Goal: Task Accomplishment & Management: Manage account settings

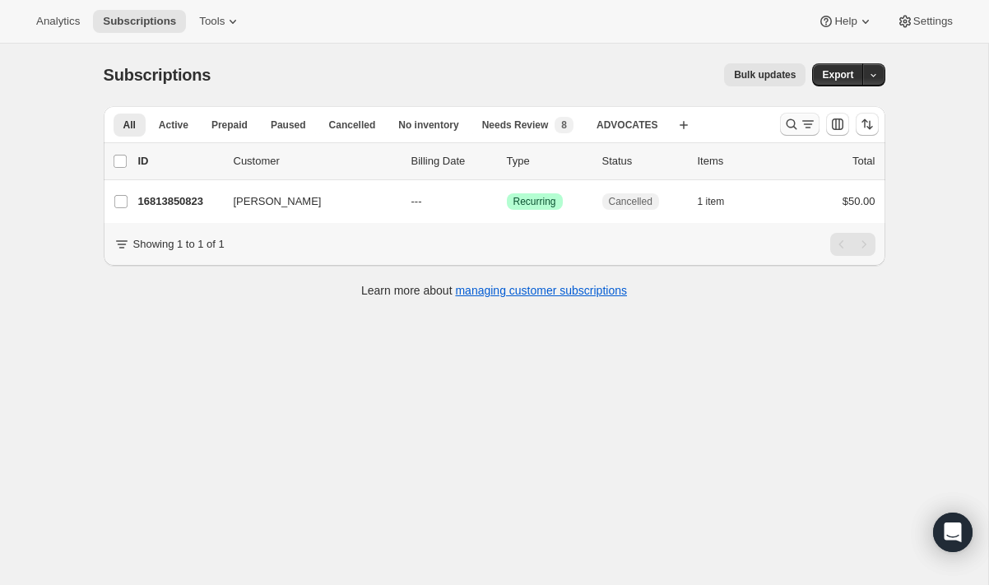
click at [793, 123] on icon "Search and filter results" at bounding box center [791, 124] width 11 height 11
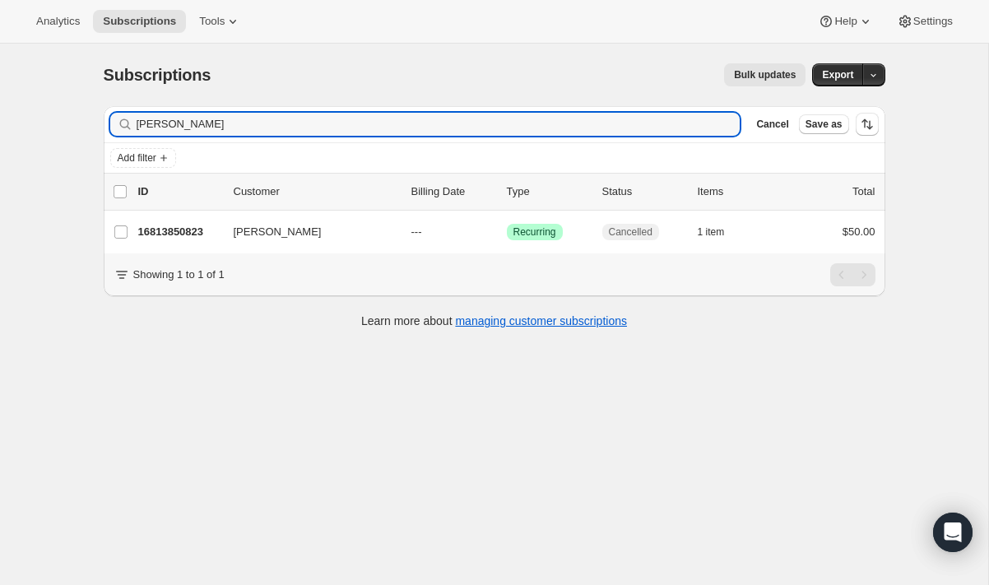
drag, startPoint x: 185, startPoint y: 123, endPoint x: 106, endPoint y: 122, distance: 79.0
click at [106, 122] on div "Filter subscribers [PERSON_NAME] Clear Cancel Save as" at bounding box center [495, 124] width 782 height 36
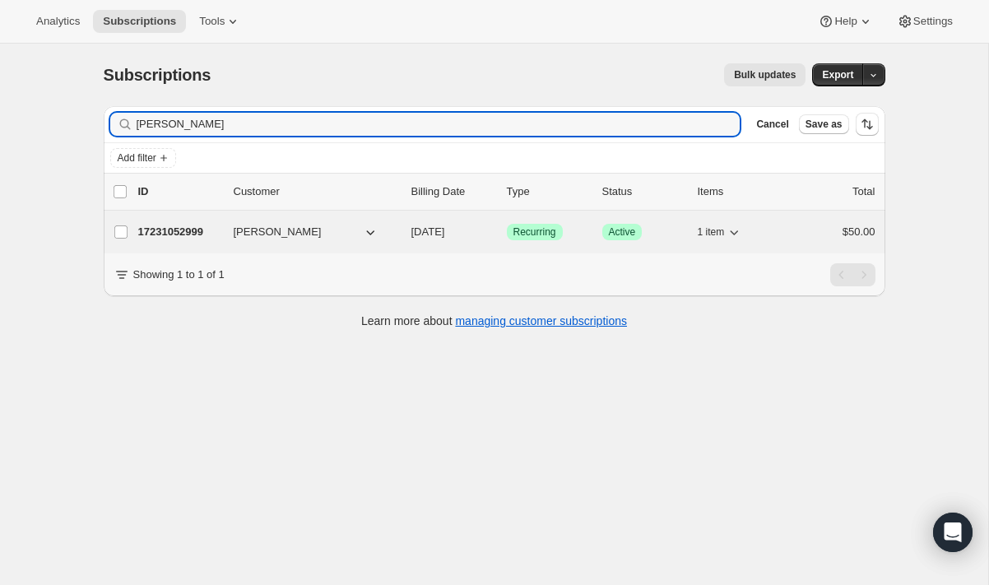
type input "[PERSON_NAME]"
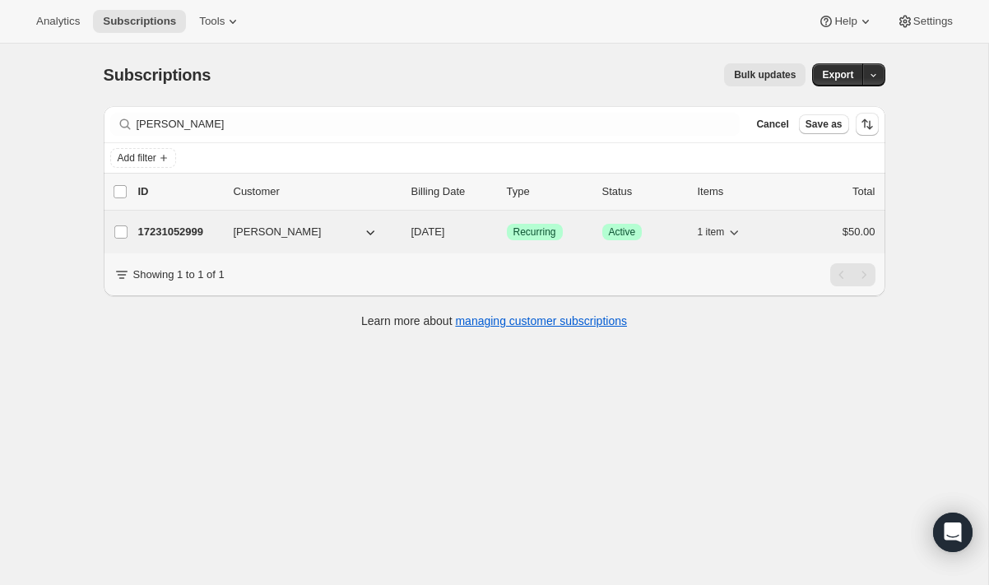
click at [202, 220] on div "17231052999 [PERSON_NAME] [DATE] Success Recurring Success Active 1 item $50.00" at bounding box center [506, 231] width 737 height 23
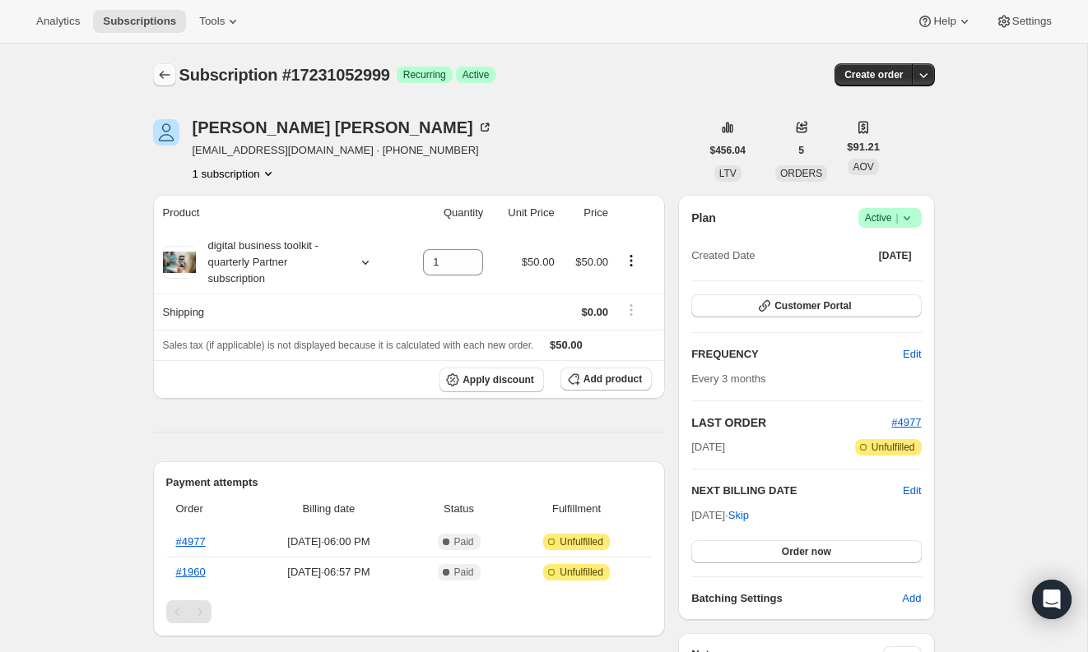
click at [164, 81] on icon "Subscriptions" at bounding box center [164, 75] width 16 height 16
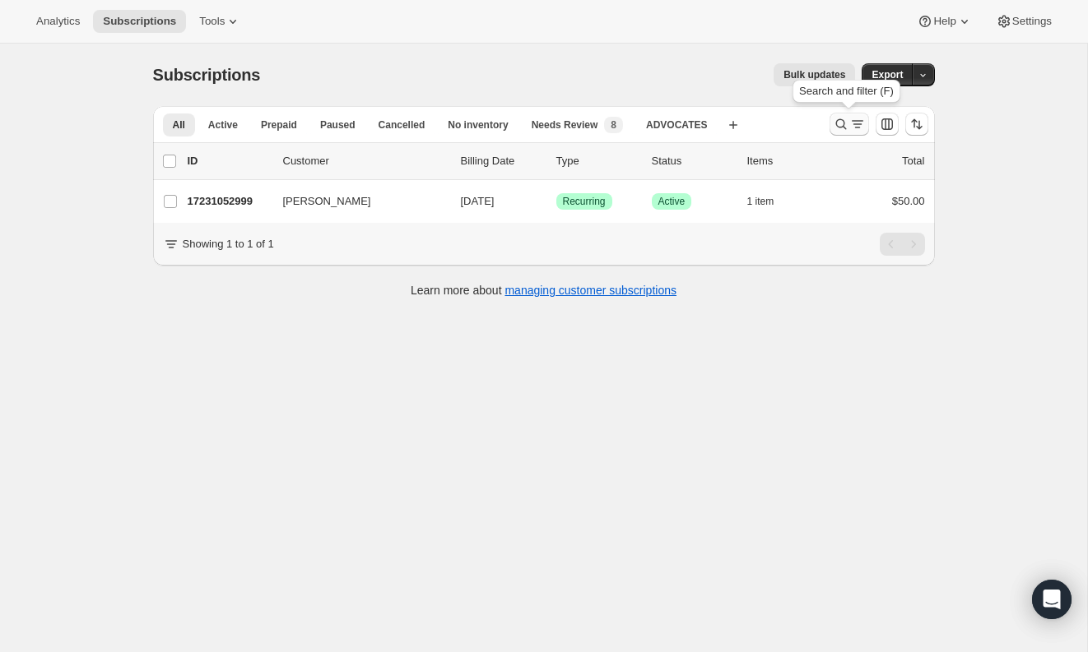
click at [846, 123] on icon "Search and filter results" at bounding box center [841, 124] width 16 height 16
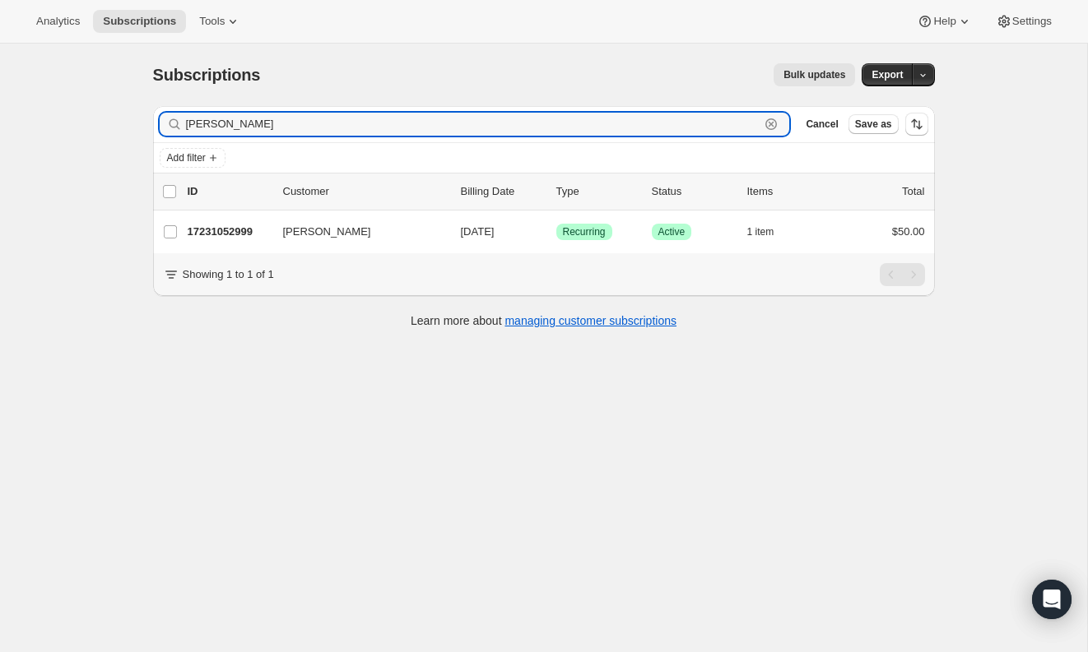
click at [771, 122] on icon "button" at bounding box center [771, 125] width 6 height 6
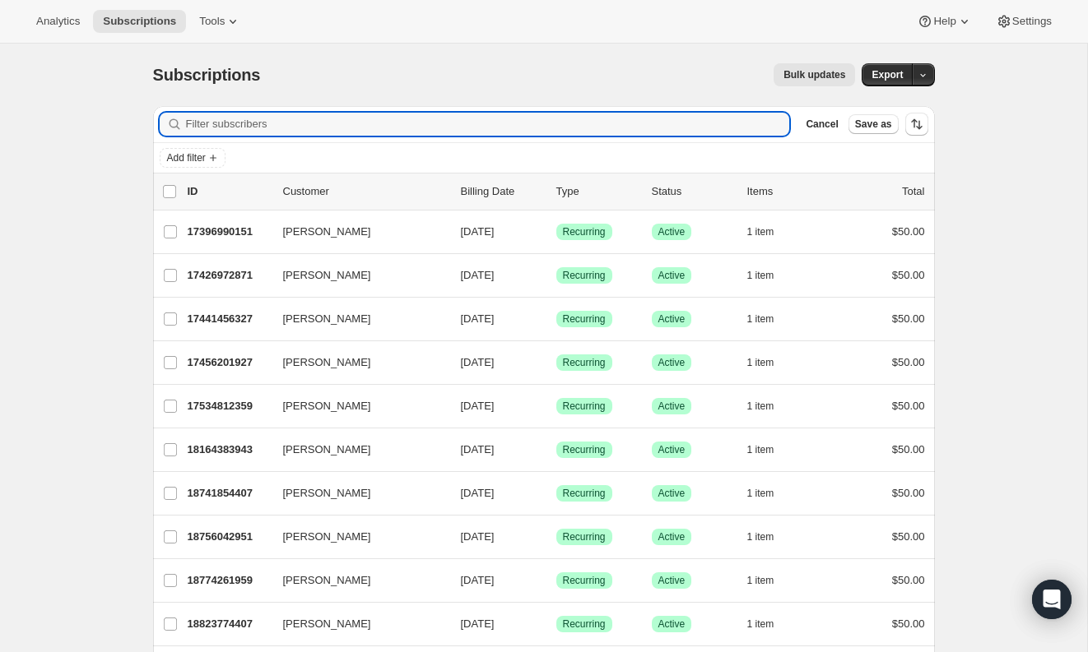
click at [766, 191] on div "Items" at bounding box center [788, 191] width 82 height 16
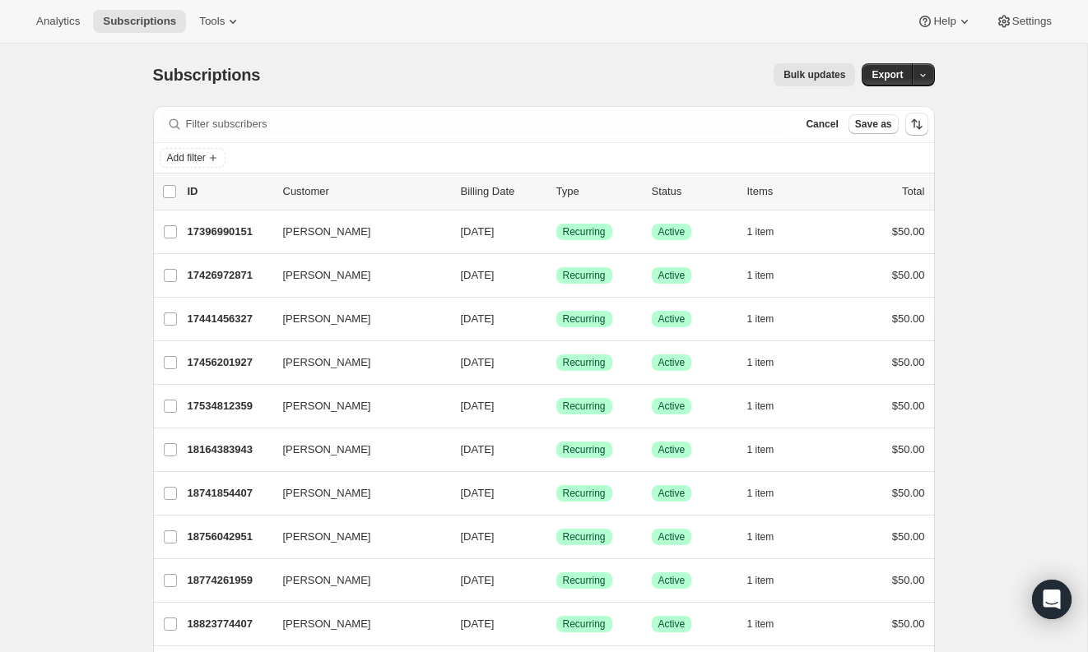
click at [757, 195] on div "Items" at bounding box center [788, 191] width 82 height 16
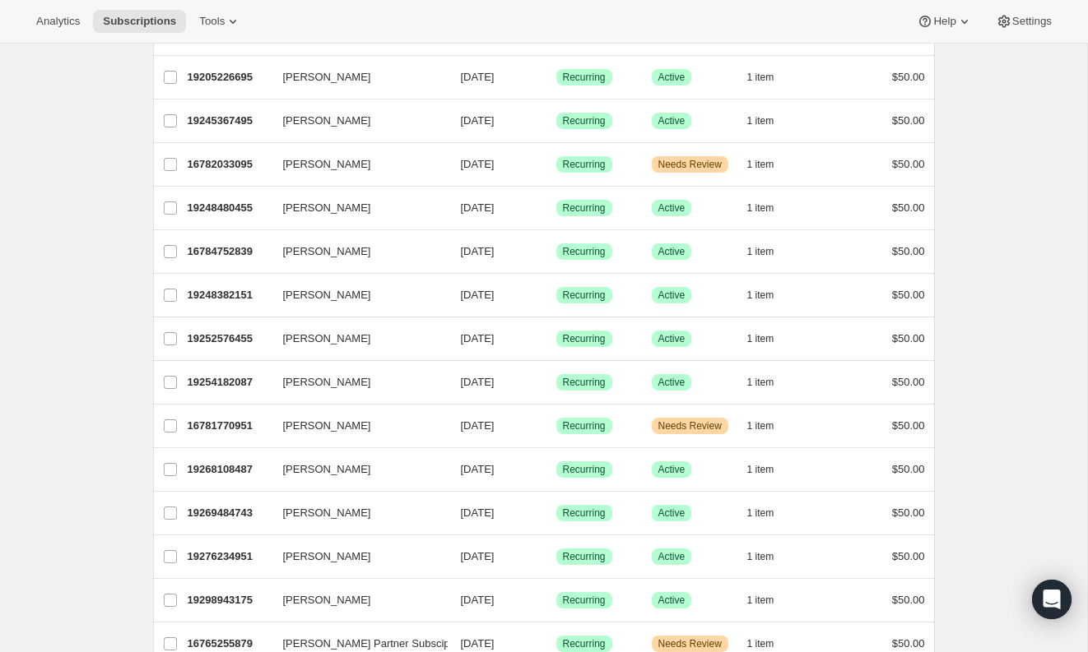
scroll to position [587, 0]
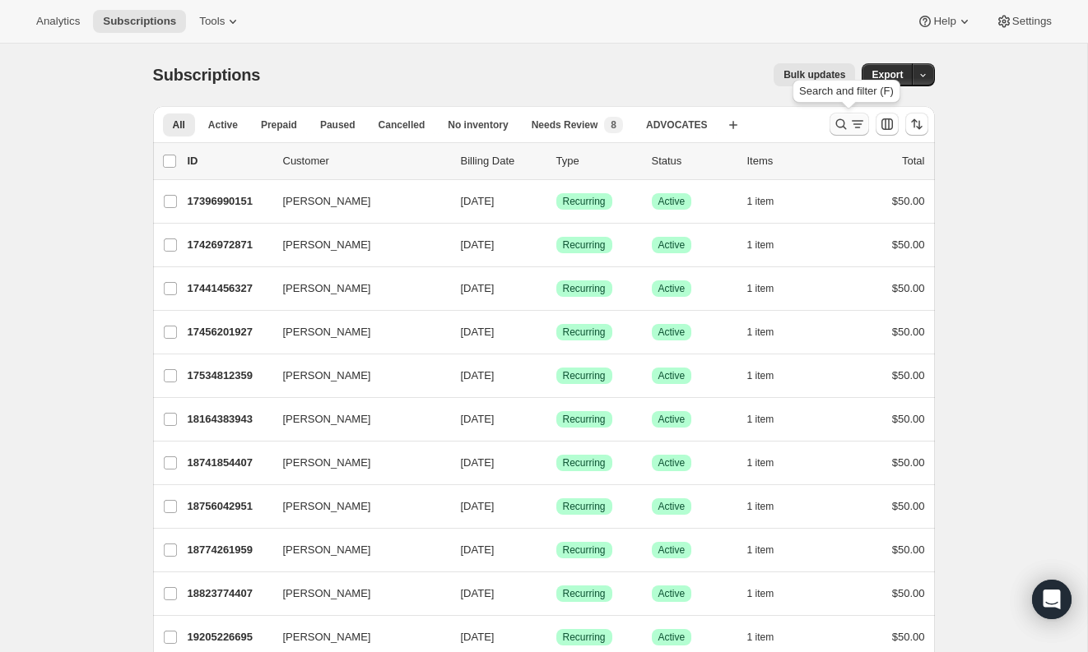
click at [842, 118] on icon "Search and filter results" at bounding box center [841, 124] width 16 height 16
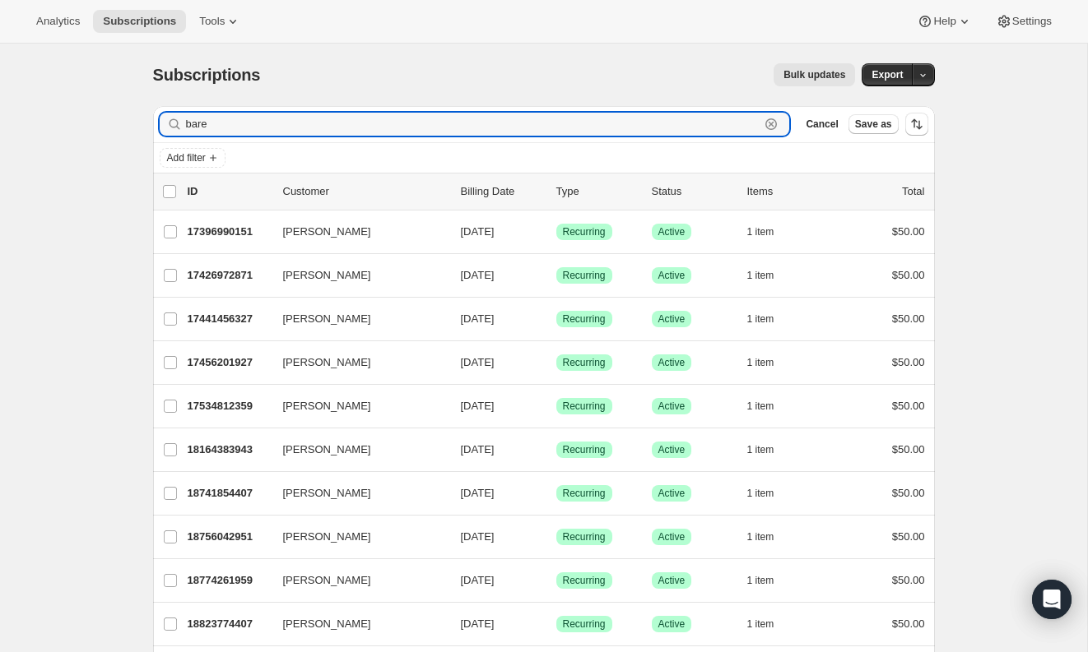
type input "bare"
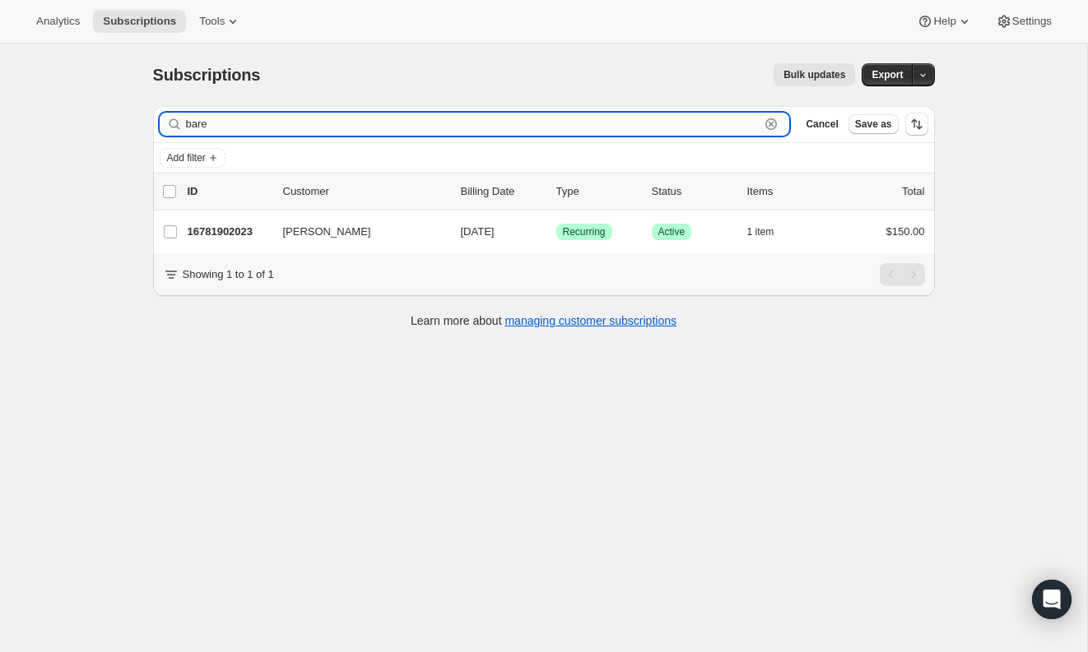
click at [197, 123] on input "bare" at bounding box center [473, 124] width 574 height 23
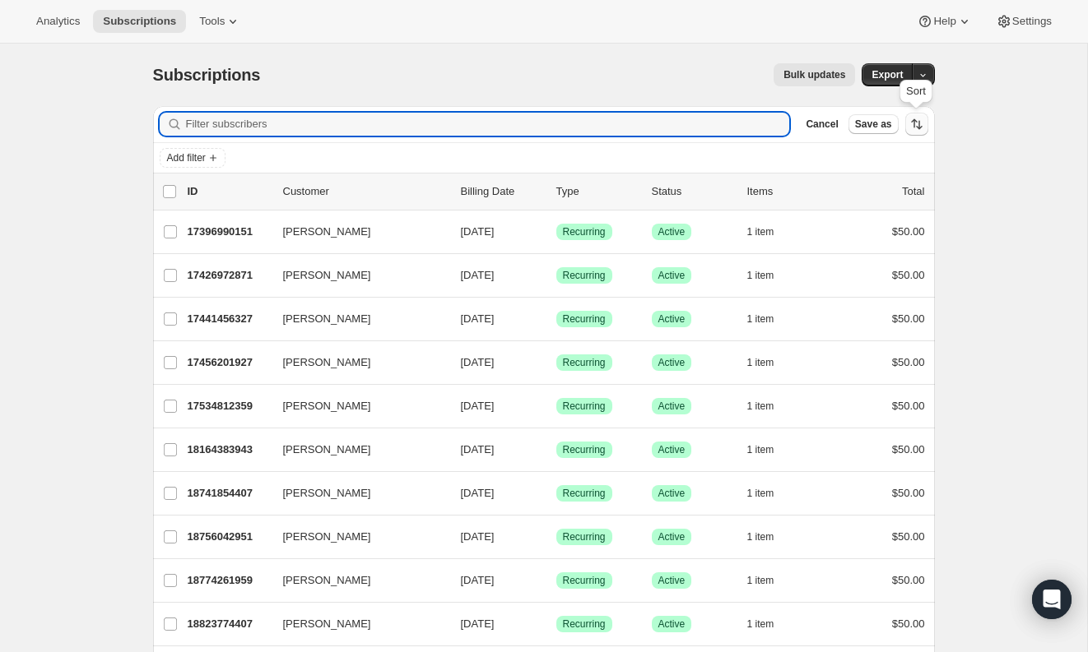
click at [924, 123] on button "Sort the results" at bounding box center [916, 124] width 23 height 23
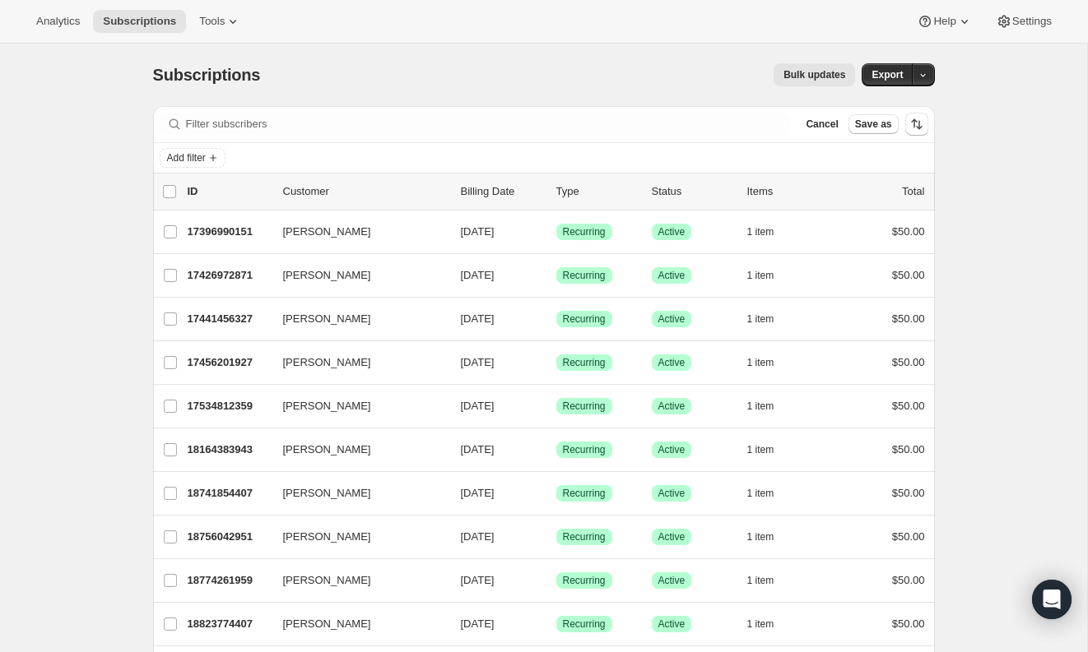
click at [480, 185] on p "Billing Date" at bounding box center [502, 191] width 82 height 16
click at [479, 191] on p "Billing Date" at bounding box center [502, 191] width 82 height 16
click at [908, 125] on icon "Sort the results" at bounding box center [916, 124] width 16 height 16
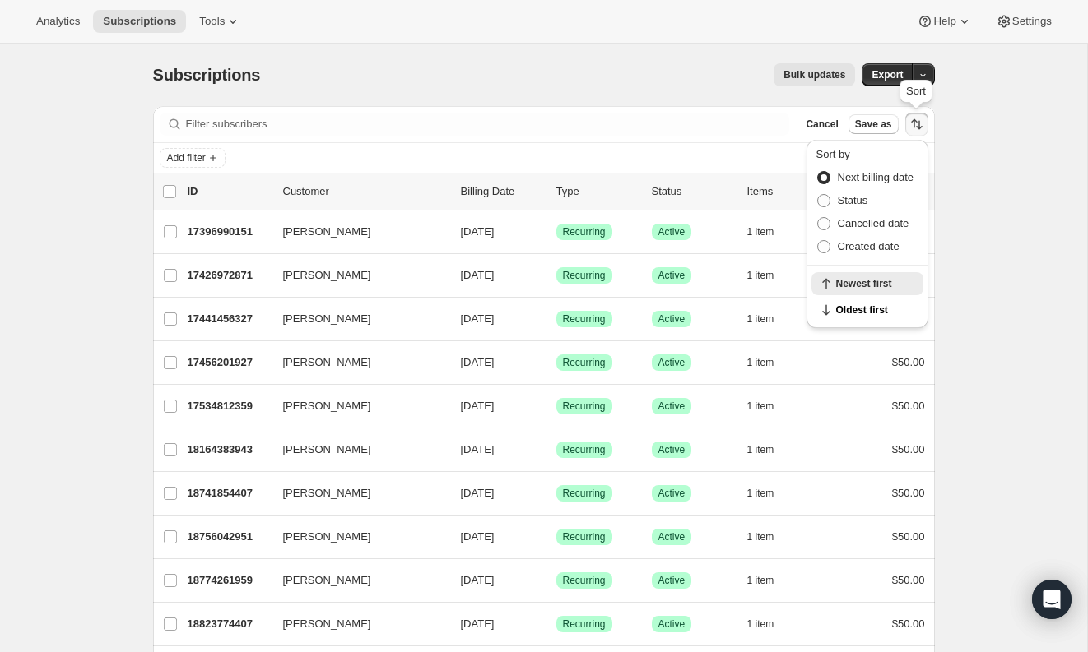
click at [908, 126] on icon "Sort the results" at bounding box center [916, 124] width 16 height 16
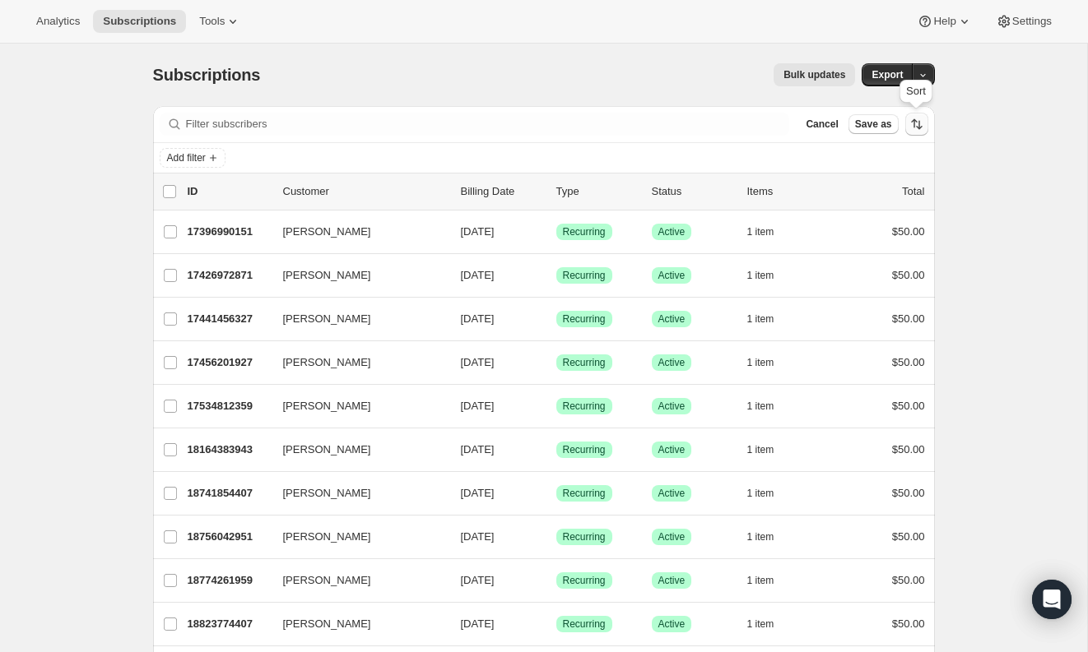
click at [919, 121] on icon "Sort the results" at bounding box center [916, 124] width 16 height 16
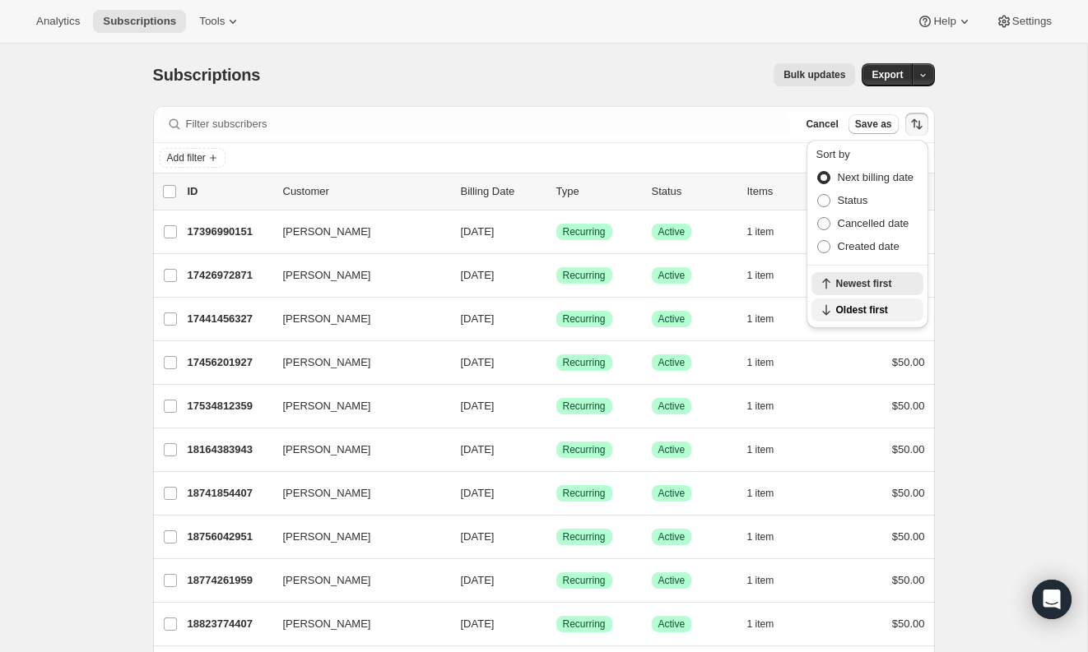
click at [846, 308] on span "Oldest first" at bounding box center [874, 310] width 77 height 13
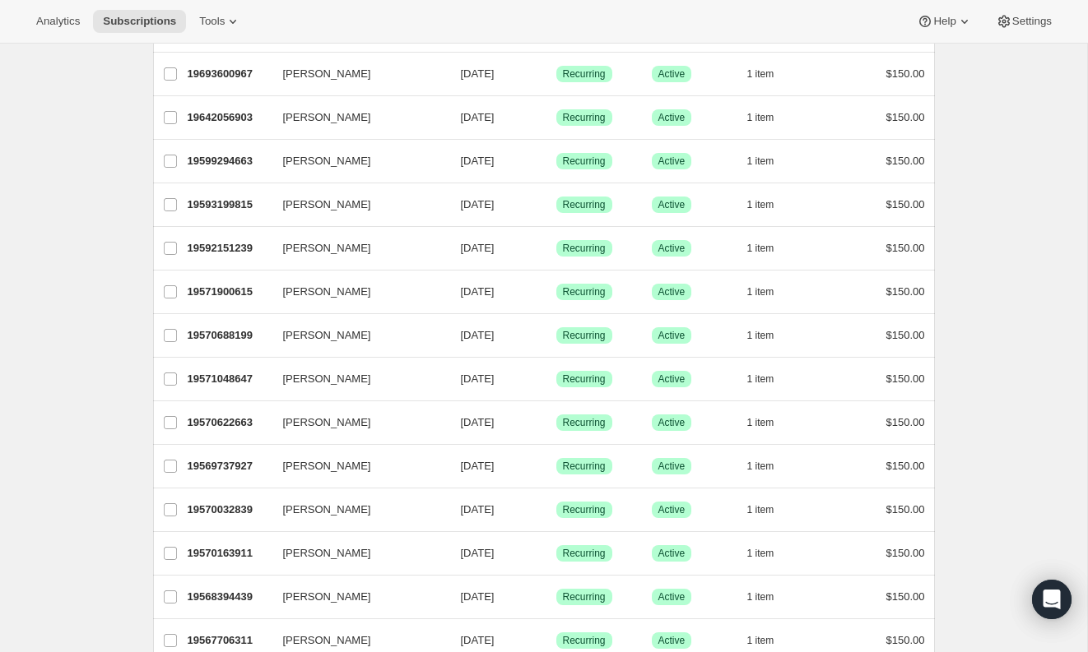
scroll to position [1314, 0]
